Goal: Task Accomplishment & Management: Use online tool/utility

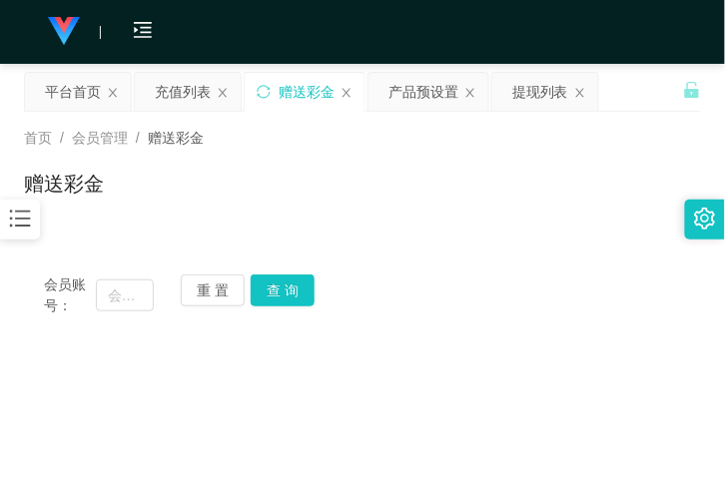
scroll to position [145, 0]
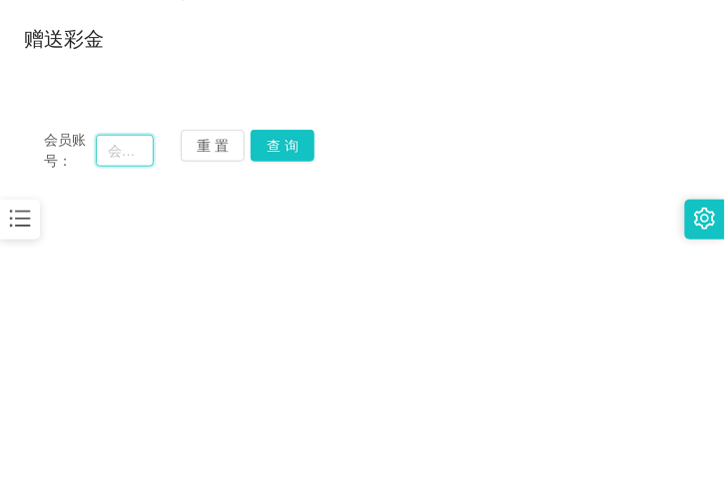
click at [126, 147] on input "text" at bounding box center [125, 151] width 58 height 32
paste input "LOVER"
type input "LOVER"
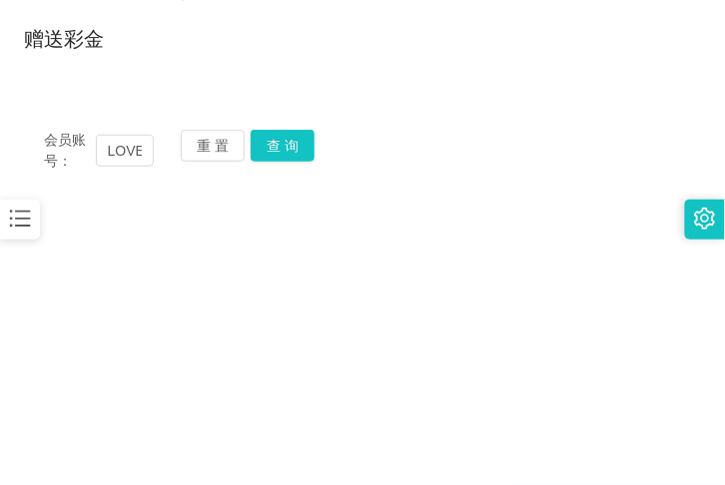
click at [281, 162] on div "重 置 查 询" at bounding box center [236, 151] width 110 height 42
click at [276, 152] on button "查 询" at bounding box center [283, 146] width 64 height 32
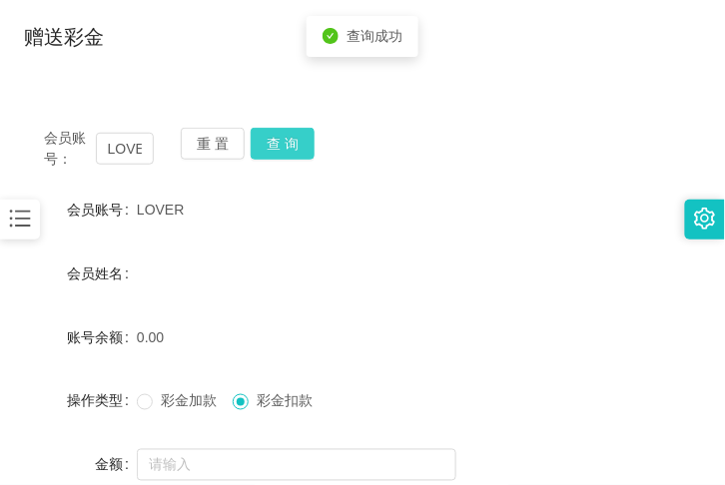
scroll to position [145, 0]
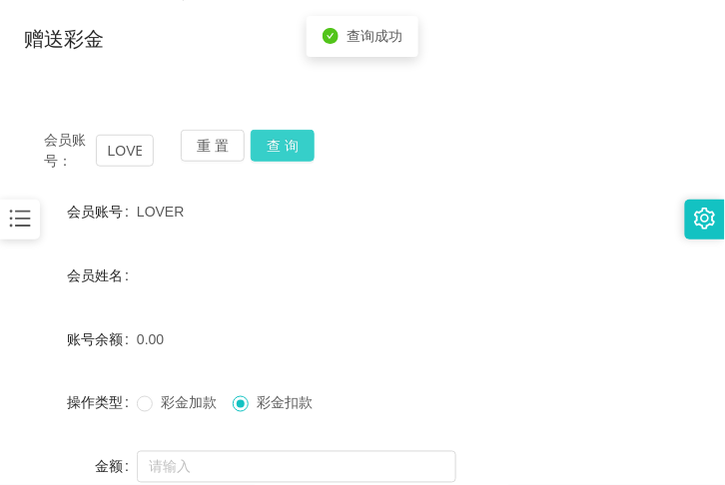
click at [276, 152] on button "查 询" at bounding box center [283, 146] width 64 height 32
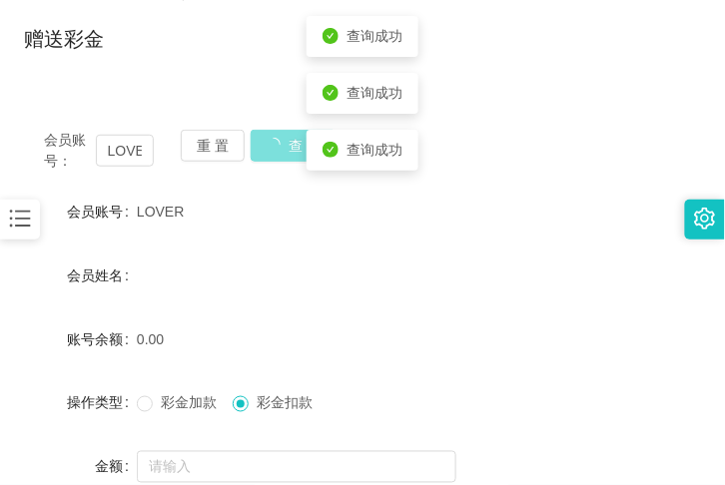
click at [276, 152] on button "查 询" at bounding box center [294, 146] width 86 height 32
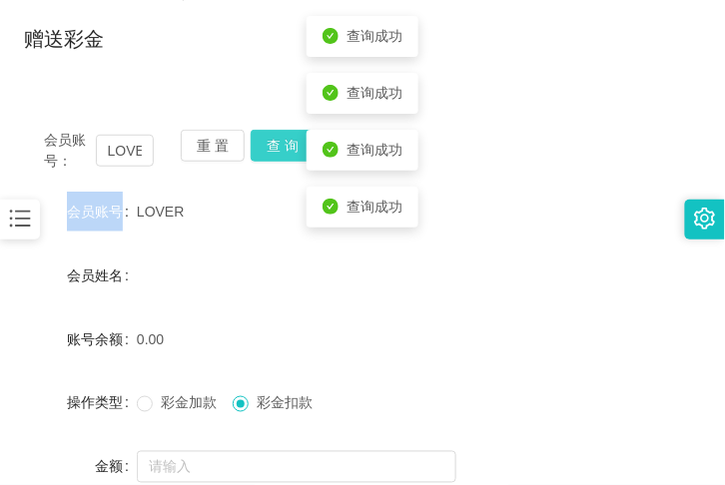
click at [276, 152] on div "重 置 查 询" at bounding box center [236, 151] width 110 height 42
click at [276, 152] on button "查 询" at bounding box center [283, 146] width 64 height 32
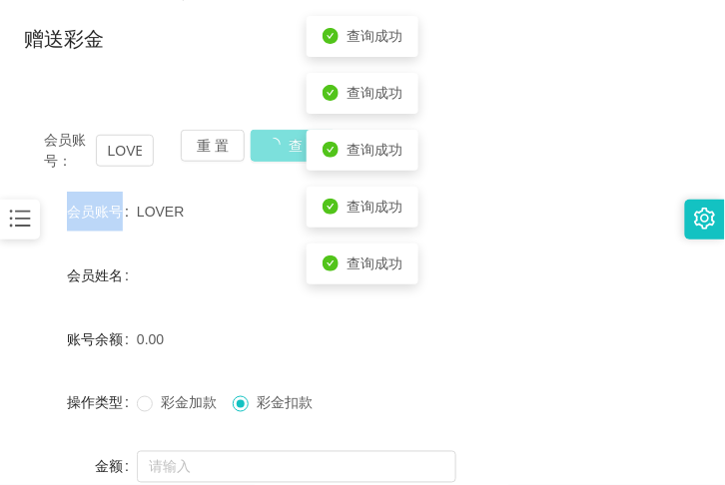
click at [276, 152] on div "重 置 查 询" at bounding box center [236, 151] width 110 height 42
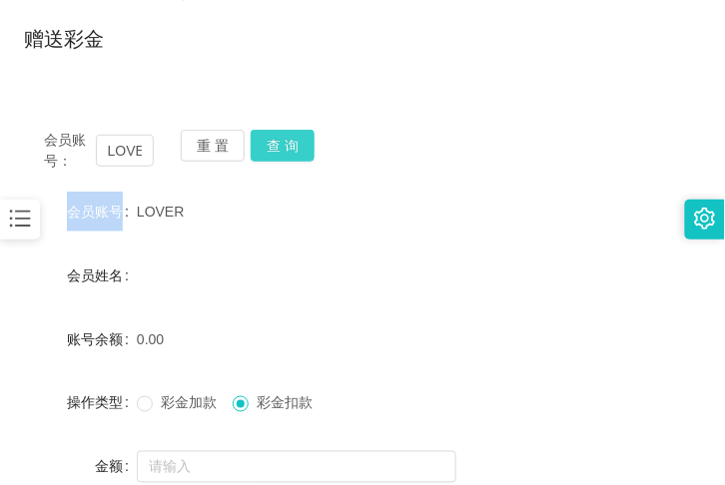
click at [265, 146] on button "查 询" at bounding box center [283, 146] width 64 height 32
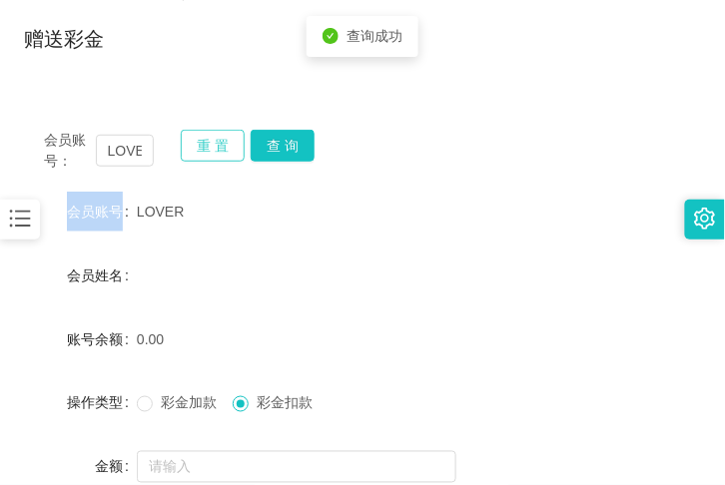
click at [223, 142] on button "重 置" at bounding box center [213, 146] width 64 height 32
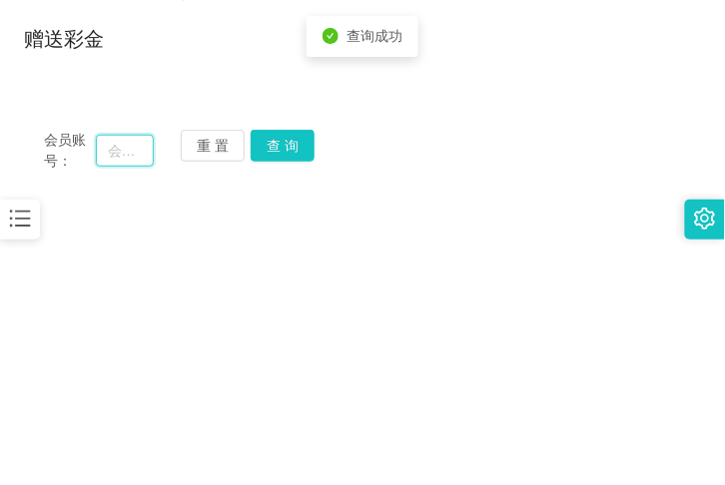
click at [134, 146] on input "text" at bounding box center [125, 151] width 58 height 32
paste input "[PERSON_NAME]"
type input "[PERSON_NAME]"
click at [271, 143] on button "查 询" at bounding box center [283, 146] width 64 height 32
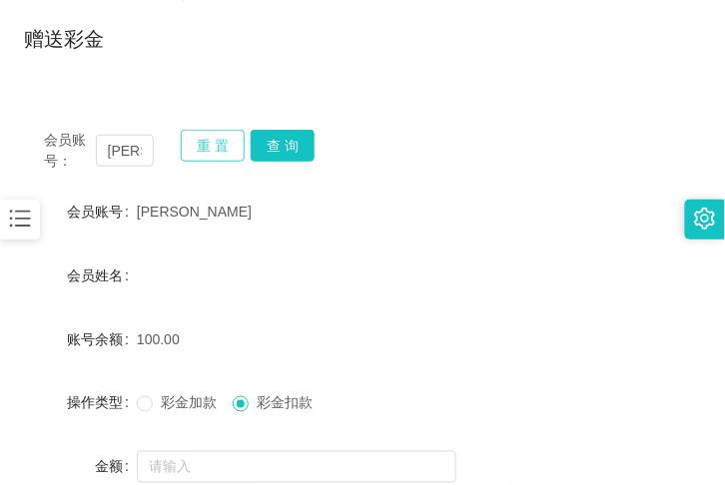
drag, startPoint x: 214, startPoint y: 150, endPoint x: 204, endPoint y: 151, distance: 10.0
click at [214, 150] on button "重 置" at bounding box center [213, 146] width 64 height 32
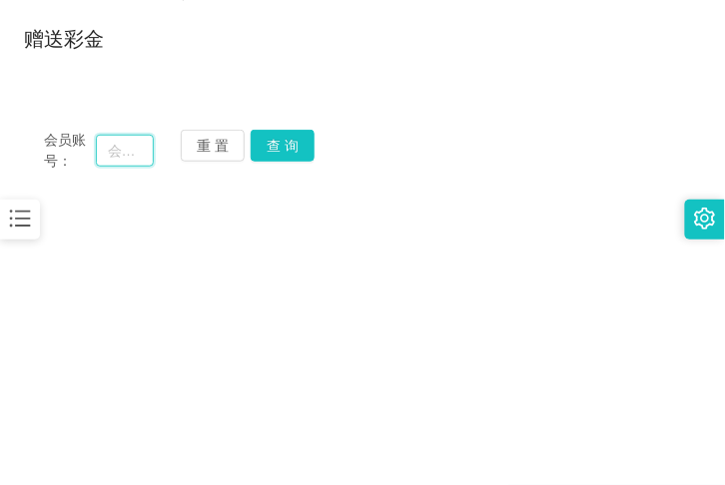
click at [131, 161] on input "text" at bounding box center [125, 151] width 58 height 32
paste input "ZYL9433"
type input "ZYL9433"
click at [281, 158] on button "查 询" at bounding box center [283, 146] width 64 height 32
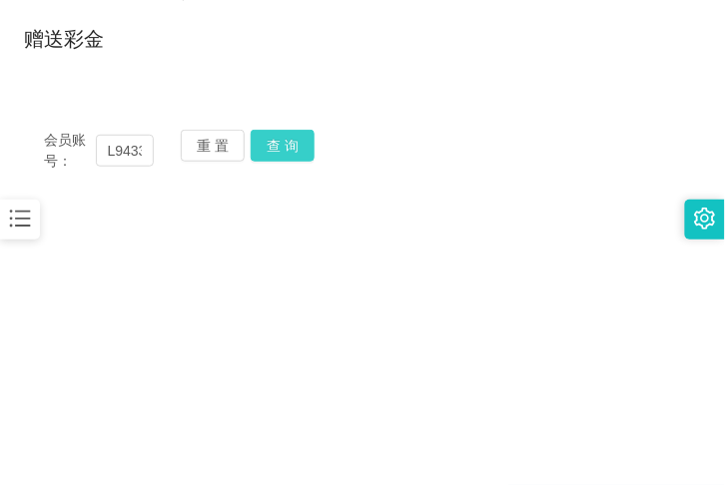
scroll to position [0, 0]
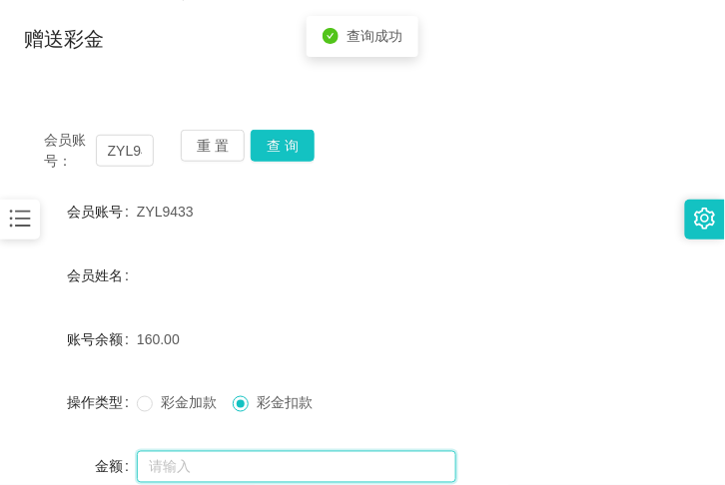
click at [253, 460] on input "text" at bounding box center [297, 468] width 320 height 32
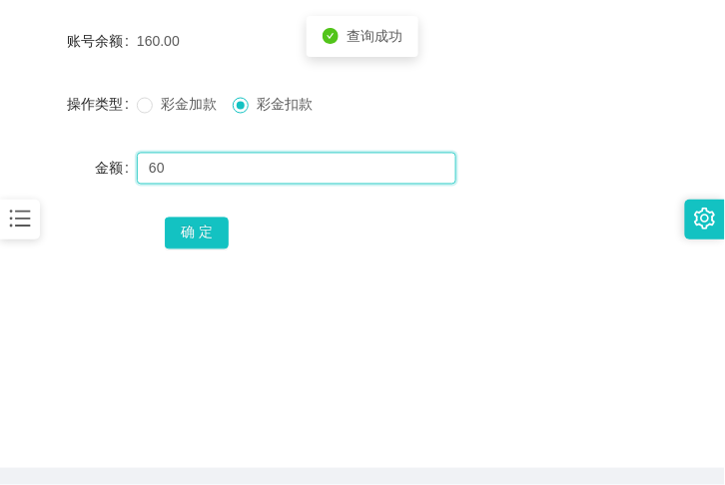
scroll to position [509, 0]
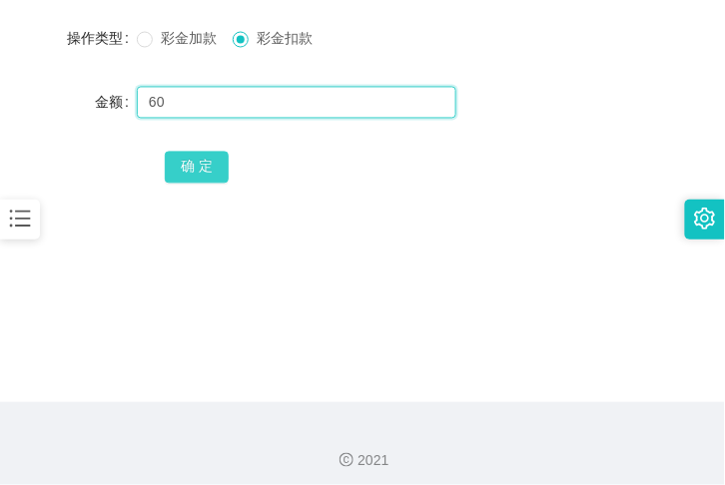
type input "60"
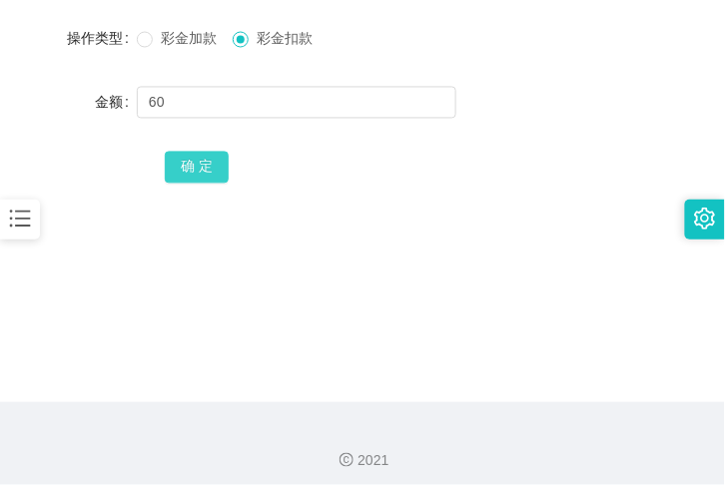
click at [185, 155] on button "确 定" at bounding box center [197, 168] width 64 height 32
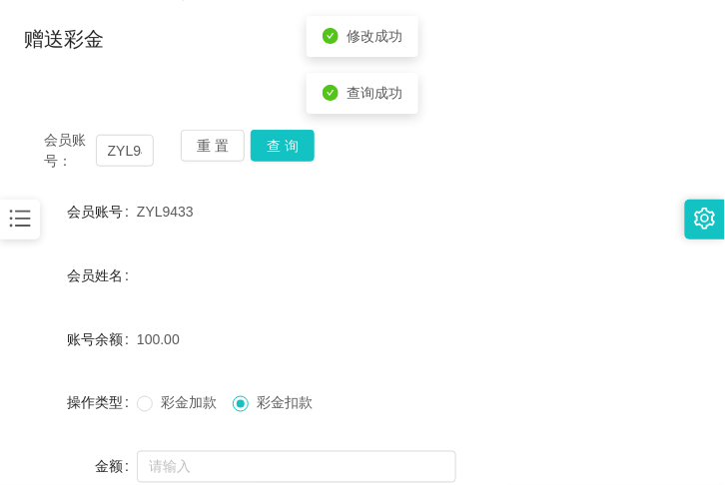
scroll to position [145, 0]
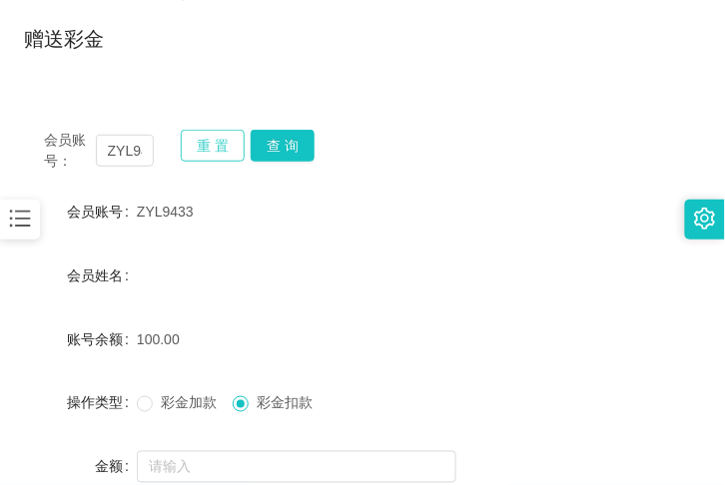
click at [233, 142] on button "重 置" at bounding box center [213, 146] width 64 height 32
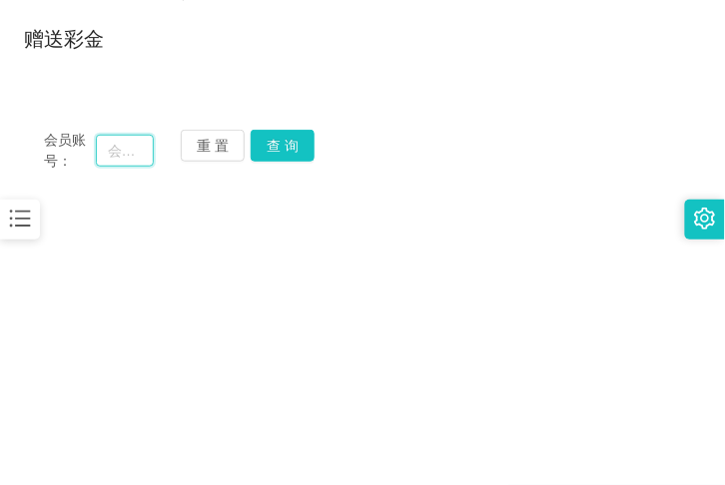
click at [112, 148] on input "text" at bounding box center [125, 151] width 58 height 32
paste input "[PERSON_NAME]"
type input "[PERSON_NAME]"
click at [274, 153] on button "查 询" at bounding box center [283, 146] width 64 height 32
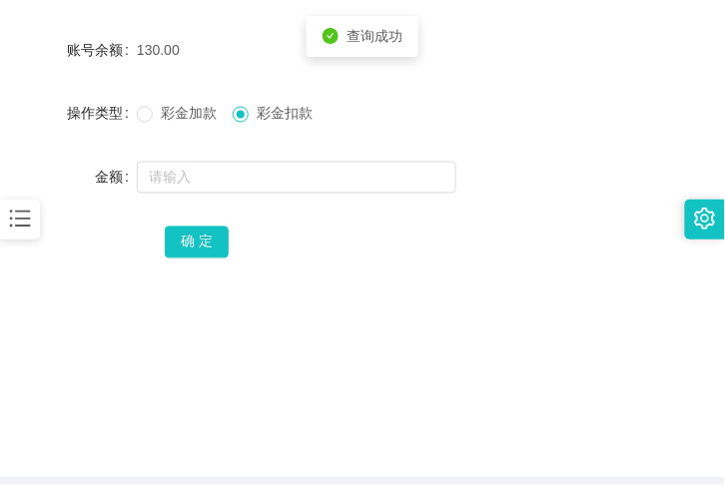
scroll to position [437, 0]
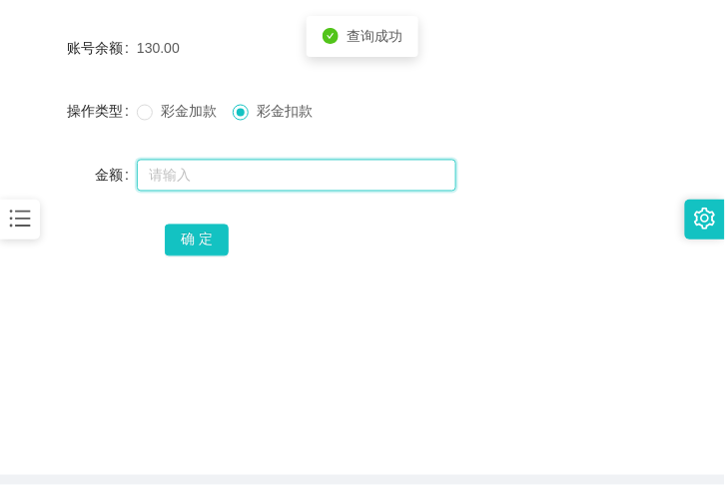
click at [251, 174] on input "text" at bounding box center [297, 176] width 320 height 32
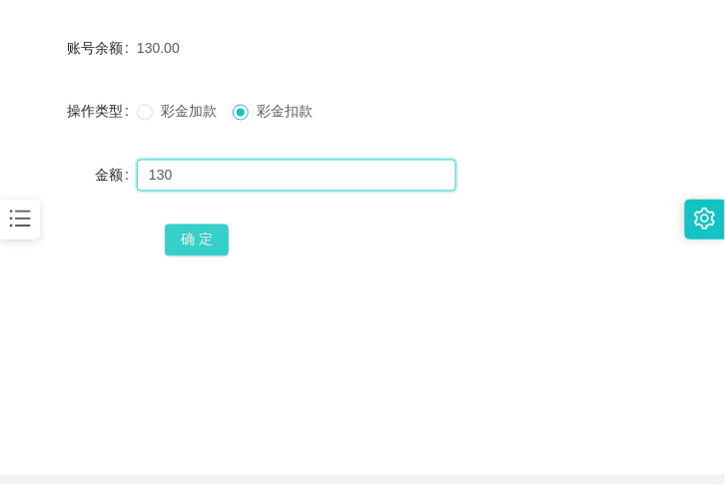
type input "130"
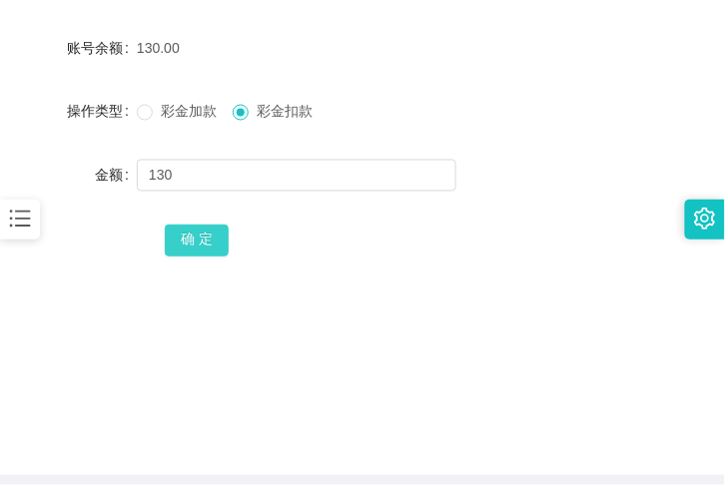
click at [207, 243] on button "确 定" at bounding box center [197, 241] width 64 height 32
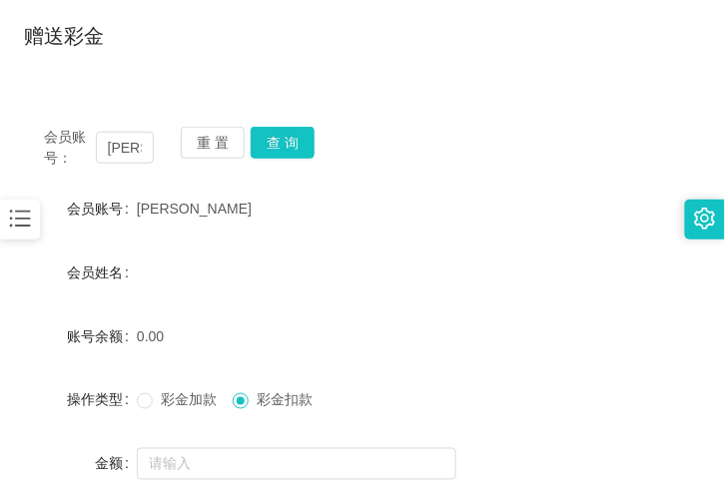
scroll to position [145, 0]
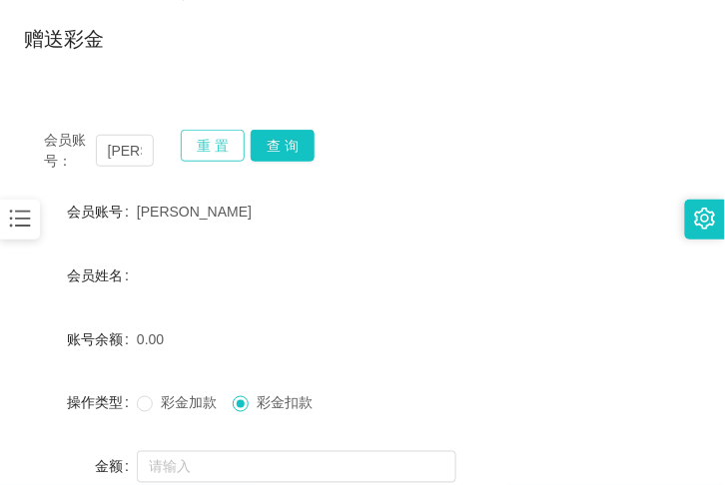
drag, startPoint x: 203, startPoint y: 141, endPoint x: 182, endPoint y: 146, distance: 21.6
click at [203, 142] on button "重 置" at bounding box center [213, 146] width 64 height 32
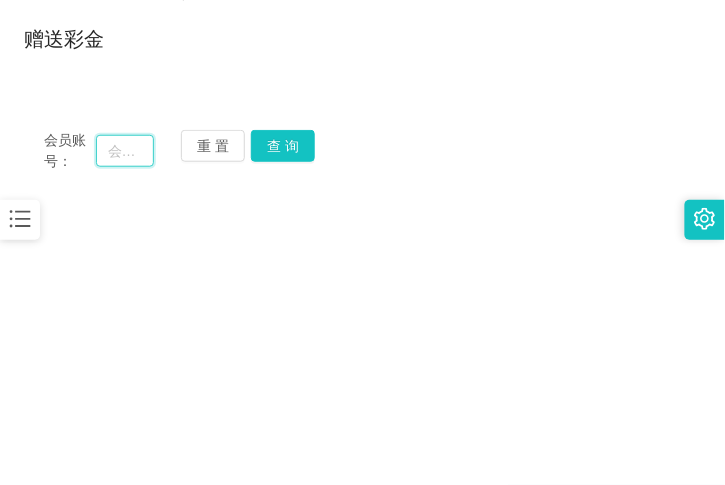
click at [105, 160] on input "text" at bounding box center [125, 151] width 58 height 32
paste input "ZYL9433"
type input "ZYL9433"
click at [297, 148] on button "查 询" at bounding box center [283, 146] width 64 height 32
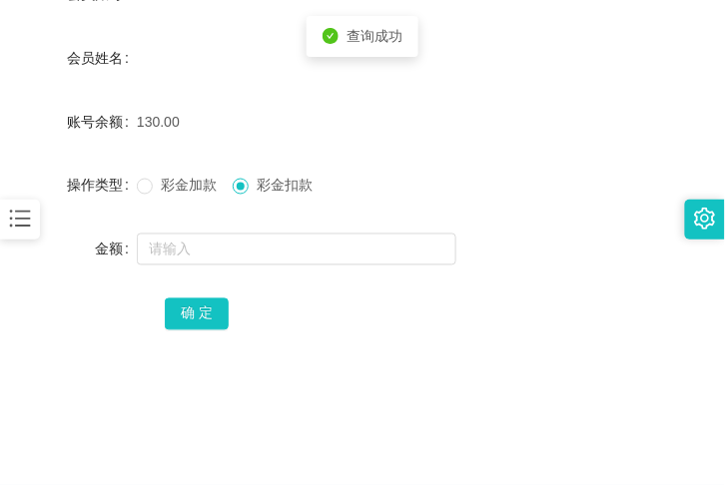
scroll to position [364, 0]
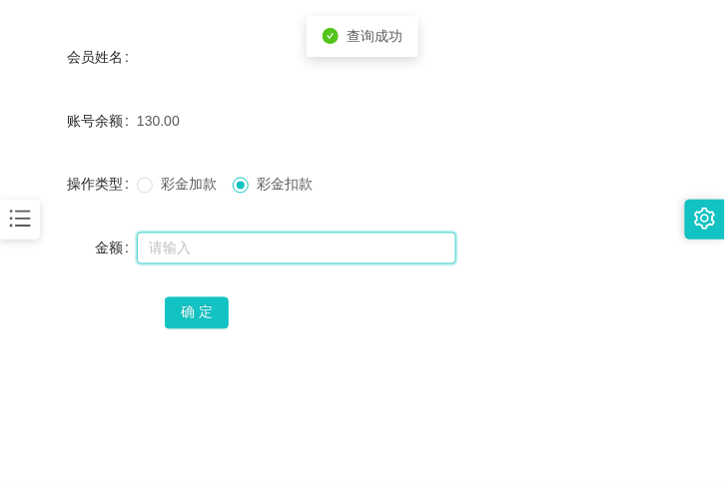
click at [227, 253] on input "text" at bounding box center [297, 249] width 320 height 32
type input "130"
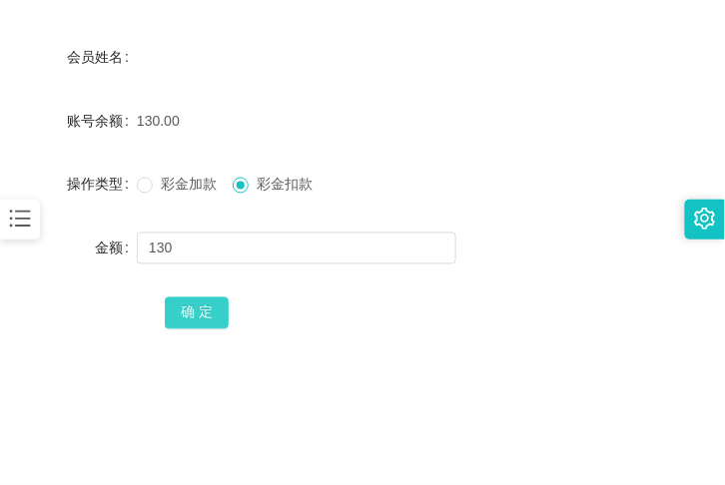
drag, startPoint x: 197, startPoint y: 294, endPoint x: 202, endPoint y: 304, distance: 11.2
click at [197, 295] on div "确 定" at bounding box center [363, 313] width 396 height 40
drag, startPoint x: 202, startPoint y: 304, endPoint x: 223, endPoint y: 298, distance: 21.8
click at [202, 305] on button "确 定" at bounding box center [197, 314] width 64 height 32
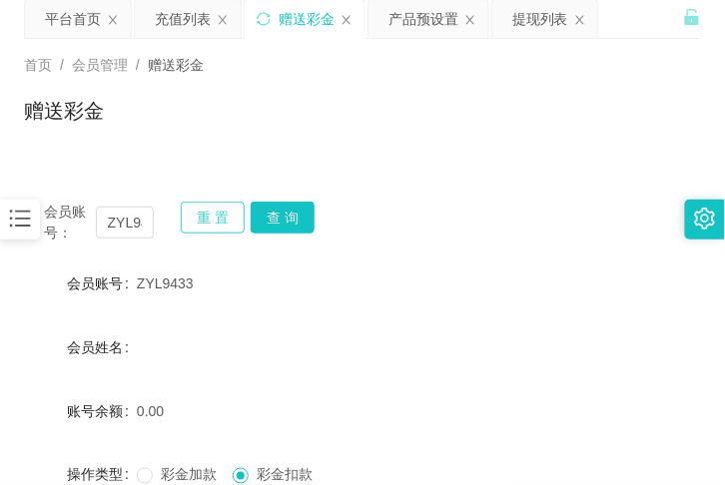
scroll to position [72, 0]
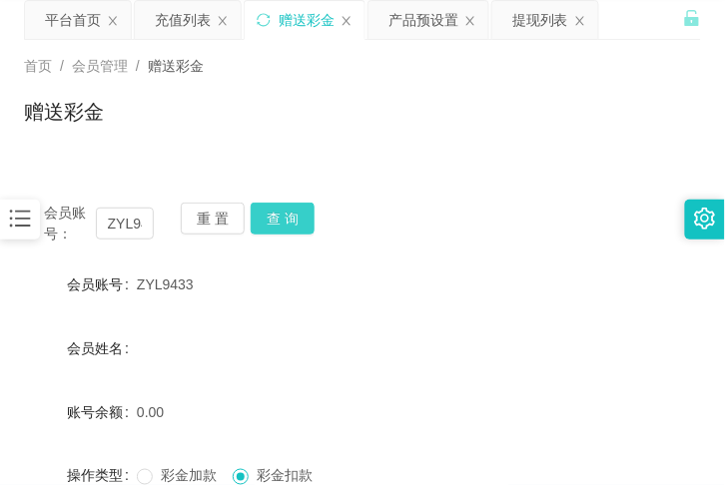
click at [267, 230] on button "查 询" at bounding box center [283, 219] width 64 height 32
